Goal: Use online tool/utility: Utilize a website feature to perform a specific function

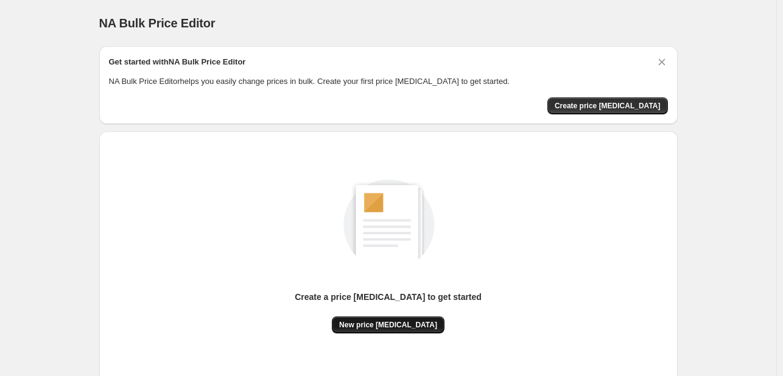
click at [410, 329] on span "New price [MEDICAL_DATA]" at bounding box center [388, 325] width 98 height 10
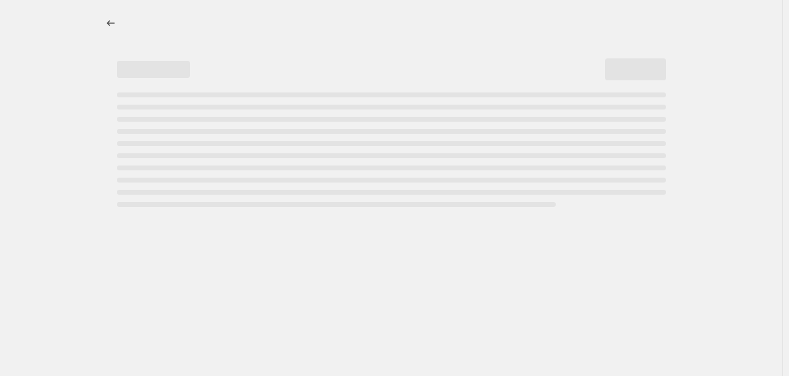
select select "percentage"
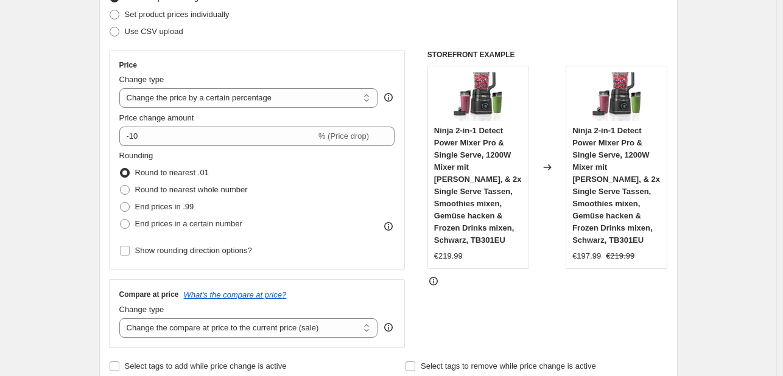
scroll to position [122, 0]
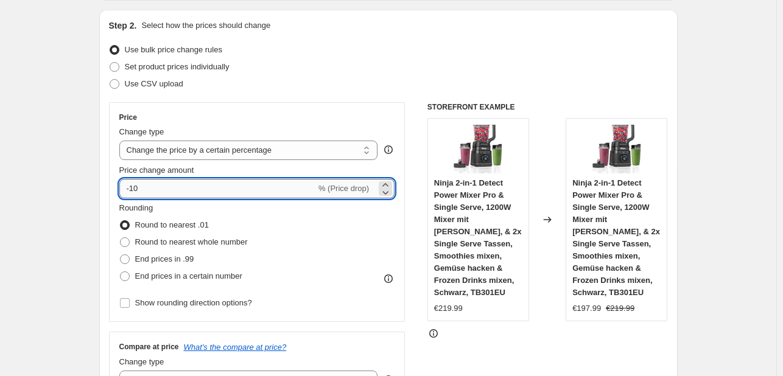
click at [166, 195] on input "-10" at bounding box center [217, 188] width 197 height 19
type input "-1"
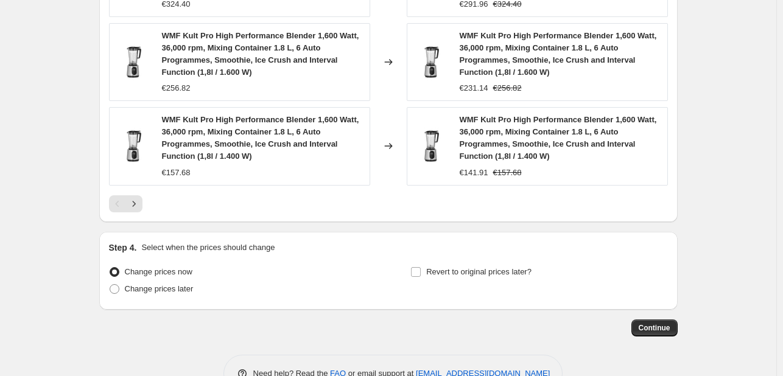
scroll to position [952, 0]
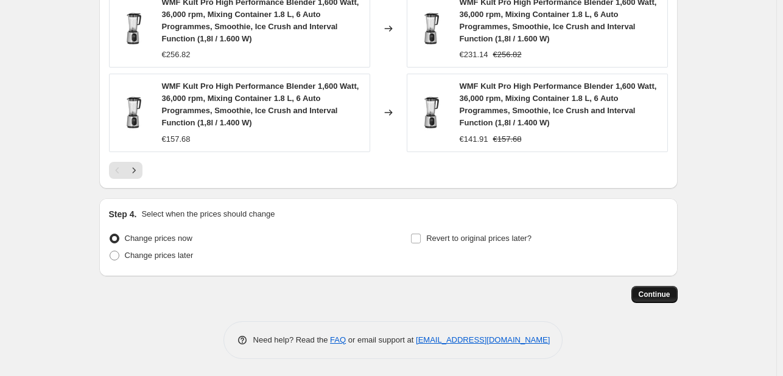
type input "-30"
click at [655, 292] on span "Continue" at bounding box center [654, 295] width 32 height 10
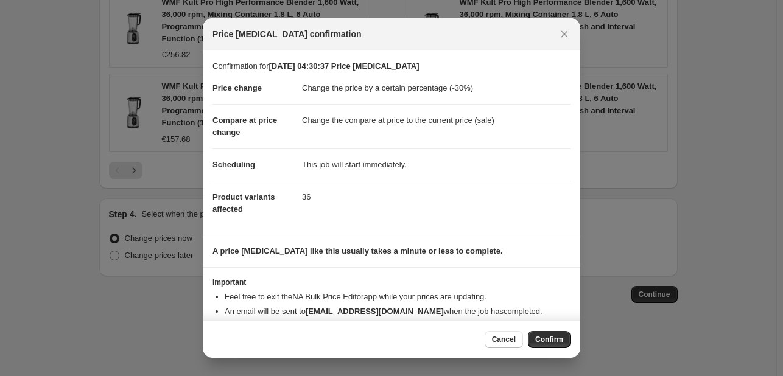
click at [543, 343] on span "Confirm" at bounding box center [549, 340] width 28 height 10
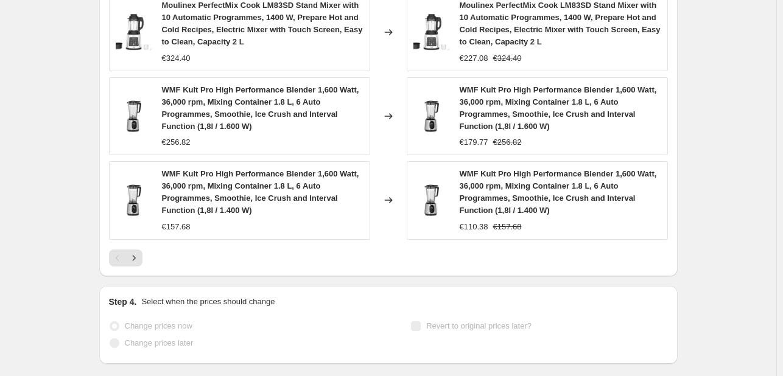
scroll to position [984, 0]
